Goal: Find specific page/section: Find specific page/section

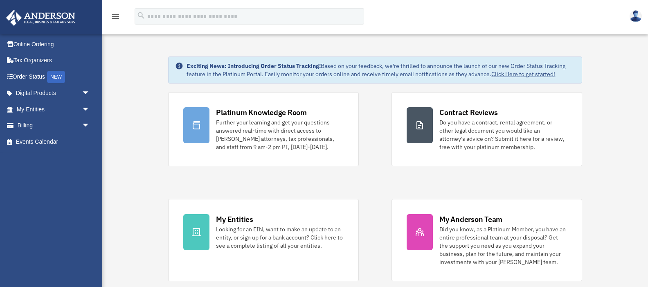
click at [636, 16] on img at bounding box center [635, 16] width 12 height 12
click at [461, 25] on div "menu search Site Menu add freen_03@yahoo.com Reset Password Logout" at bounding box center [323, 20] width 635 height 28
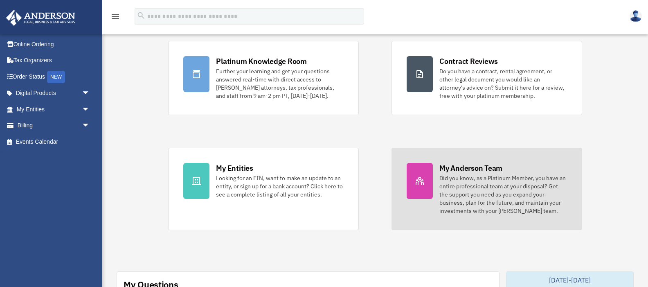
click at [465, 169] on div "My Anderson Team" at bounding box center [470, 168] width 63 height 10
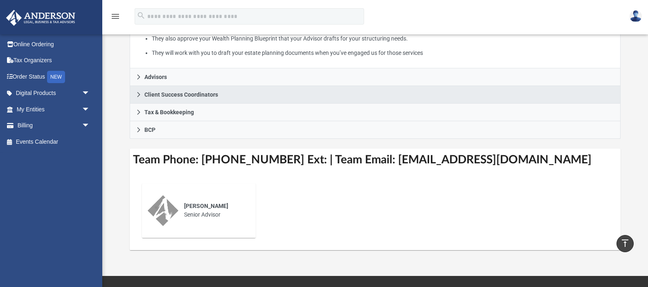
scroll to position [200, 0]
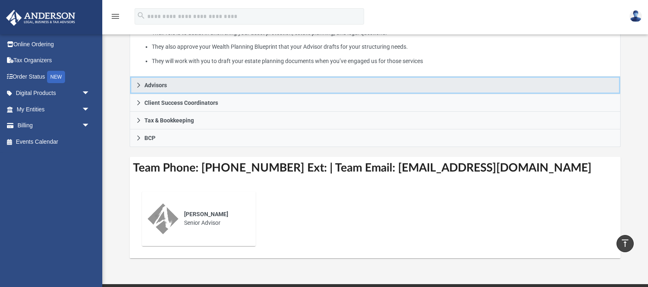
click at [155, 87] on span "Advisors" at bounding box center [155, 85] width 22 height 6
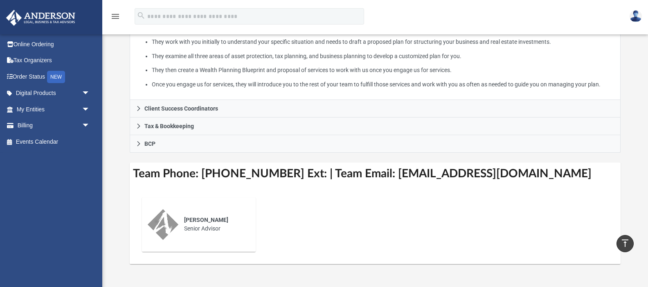
scroll to position [194, 0]
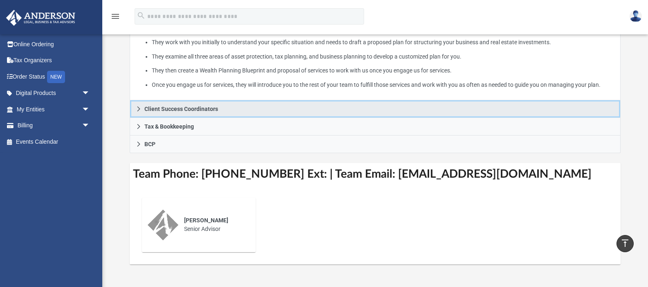
click at [167, 112] on span "Client Success Coordinators" at bounding box center [181, 109] width 74 height 6
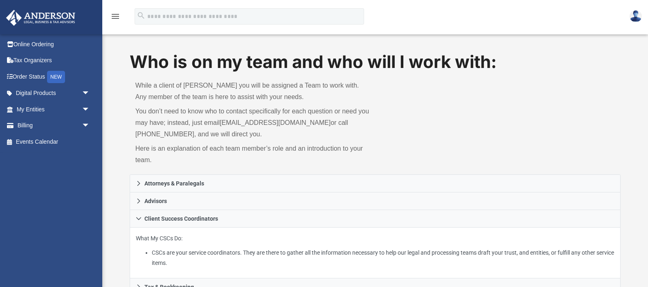
scroll to position [1, 0]
click at [116, 16] on icon "menu" at bounding box center [115, 16] width 10 height 10
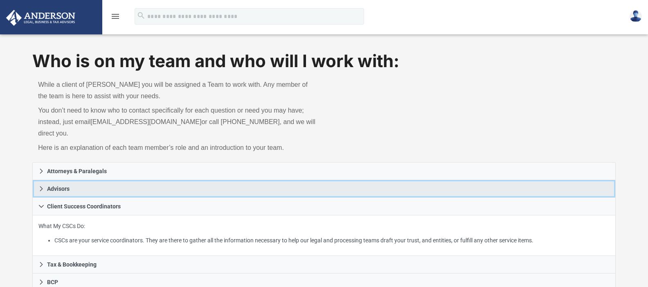
click at [56, 186] on span "Advisors" at bounding box center [58, 189] width 22 height 6
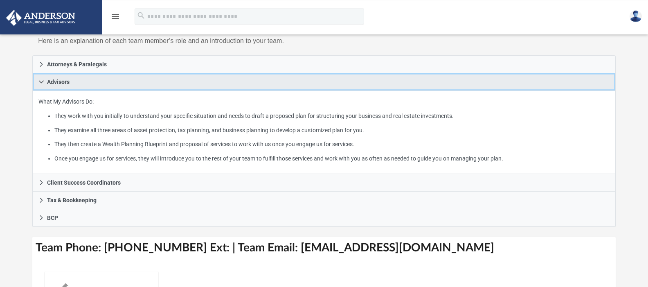
scroll to position [106, 0]
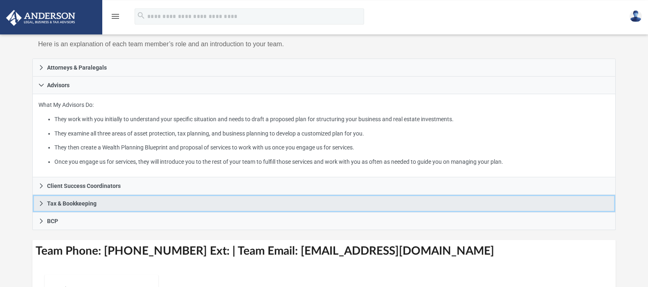
click at [55, 200] on span "Tax & Bookkeeping" at bounding box center [71, 203] width 49 height 6
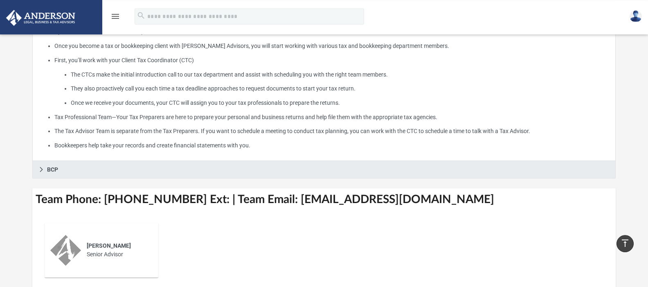
scroll to position [214, 0]
click at [51, 167] on span "BCP" at bounding box center [52, 170] width 11 height 6
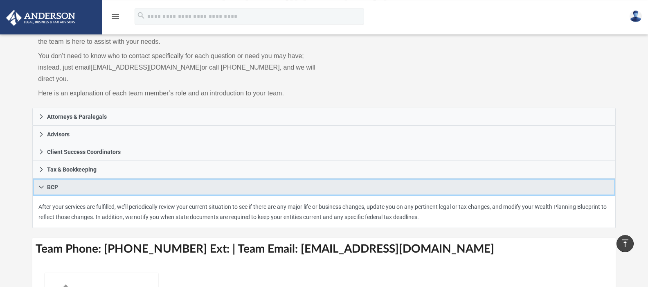
scroll to position [56, 0]
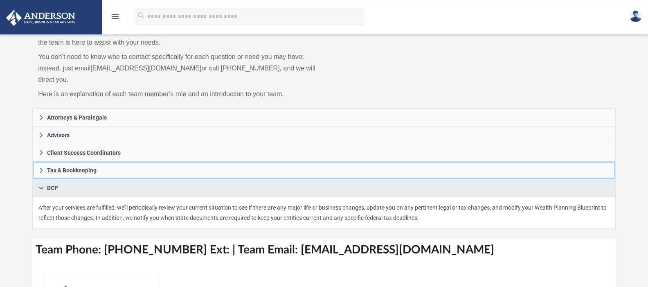
click at [51, 167] on span "Tax & Bookkeeping" at bounding box center [71, 170] width 49 height 6
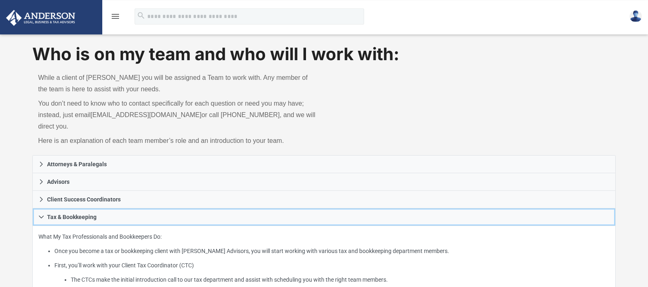
scroll to position [0, 0]
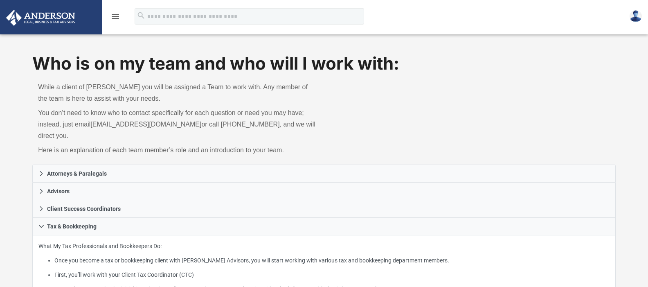
click at [64, 19] on img at bounding box center [41, 18] width 74 height 16
